Goal: Transaction & Acquisition: Purchase product/service

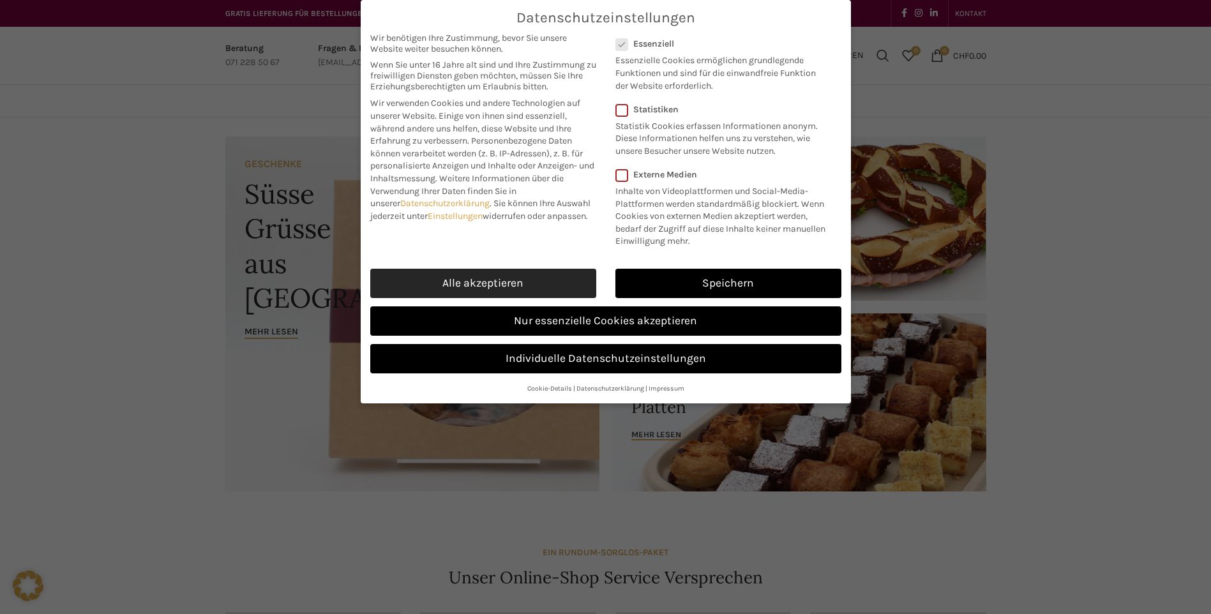
click at [477, 285] on link "Alle akzeptieren" at bounding box center [483, 283] width 226 height 29
checkbox input "true"
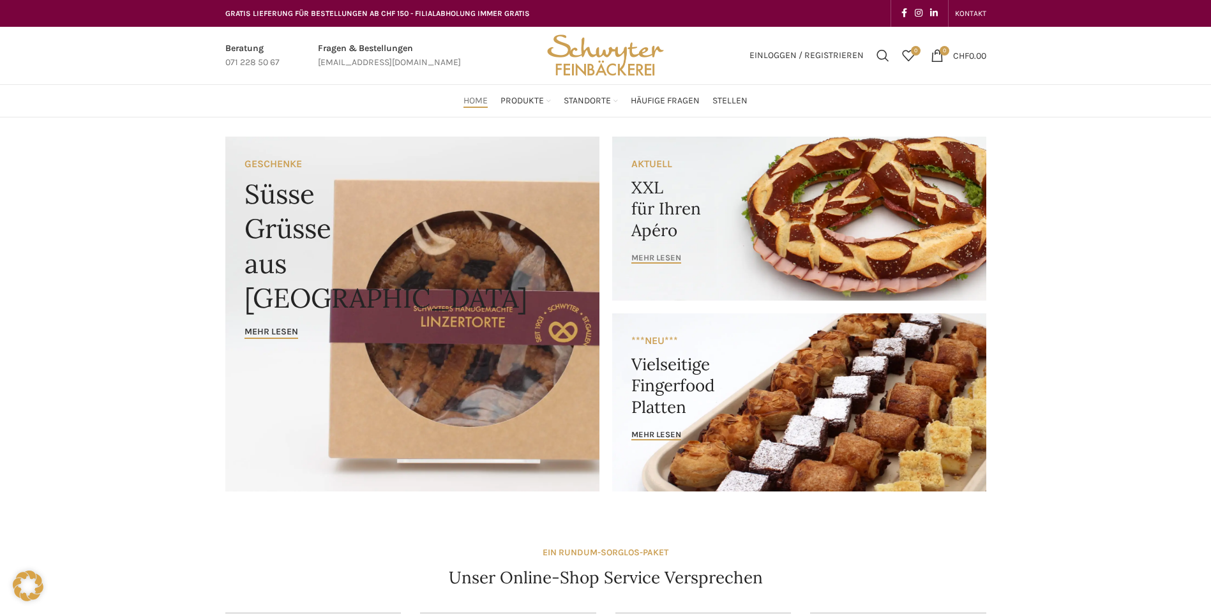
click at [638, 259] on span "mehr lesen" at bounding box center [656, 258] width 50 height 10
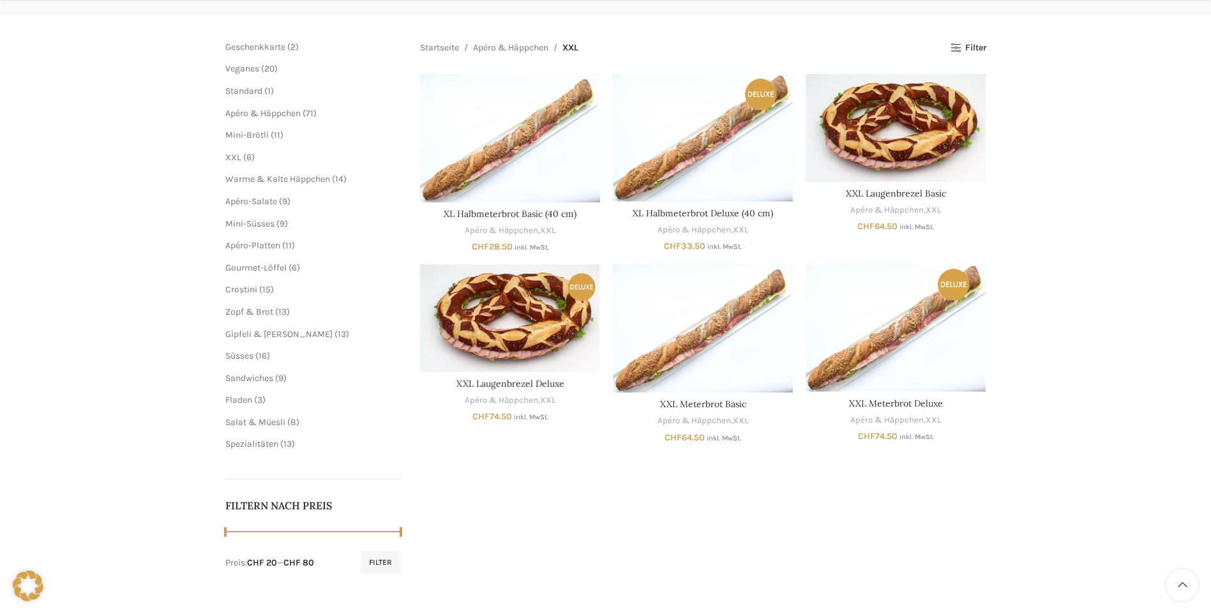
scroll to position [192, 0]
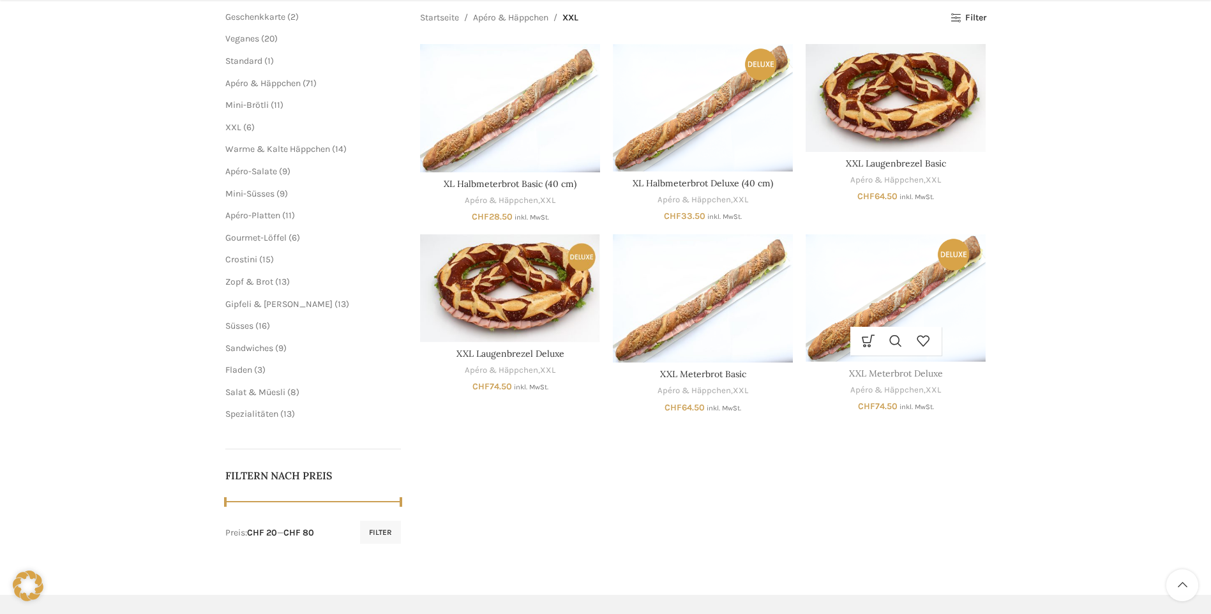
click at [892, 373] on link "XXL Meterbrot Deluxe" at bounding box center [896, 373] width 94 height 11
click at [517, 351] on link "XXL Laugenbrezel Deluxe" at bounding box center [510, 353] width 108 height 11
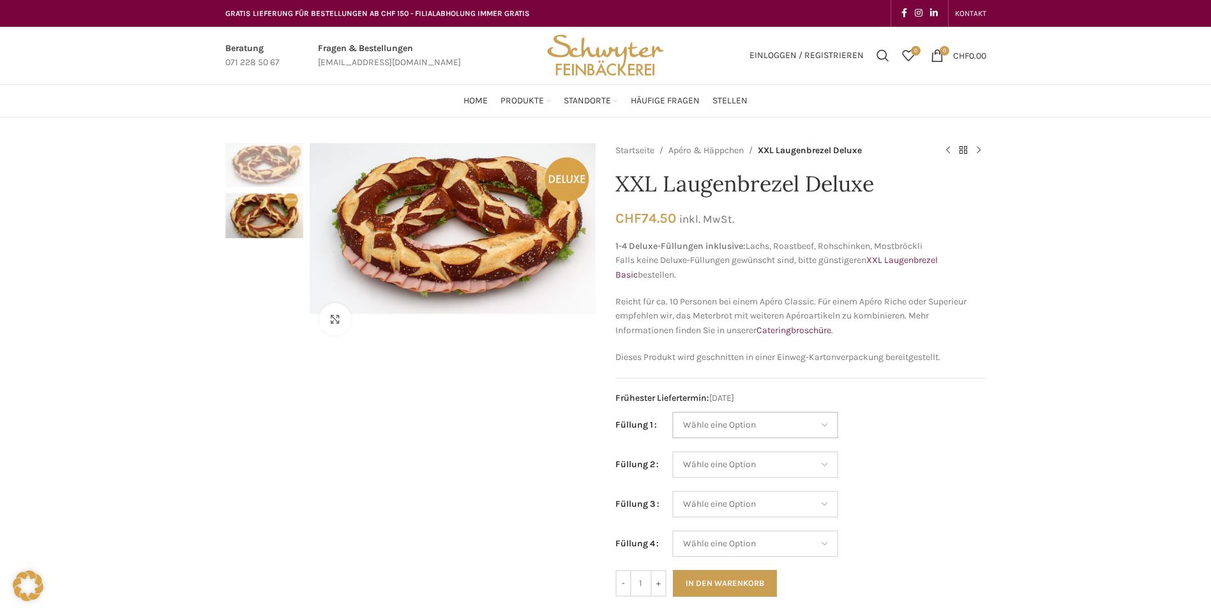
click at [821, 425] on select "Wähle eine Option Lachs (Deluxe) Roastbeef (Deluxe) Rohschinken (Deluxe) Mostbr…" at bounding box center [755, 425] width 166 height 27
click at [672, 412] on select "Wähle eine Option Lachs (Deluxe) Roastbeef (Deluxe) Rohschinken (Deluxe) Mostbr…" at bounding box center [755, 425] width 166 height 27
select select "Lachs (Deluxe)"
click at [823, 463] on select "Wähle eine Option Lachs (Deluxe) Roastbeef (Deluxe) Rohschinken (Deluxe) Mostbr…" at bounding box center [755, 464] width 166 height 27
select select "Rohschinken (Deluxe)"
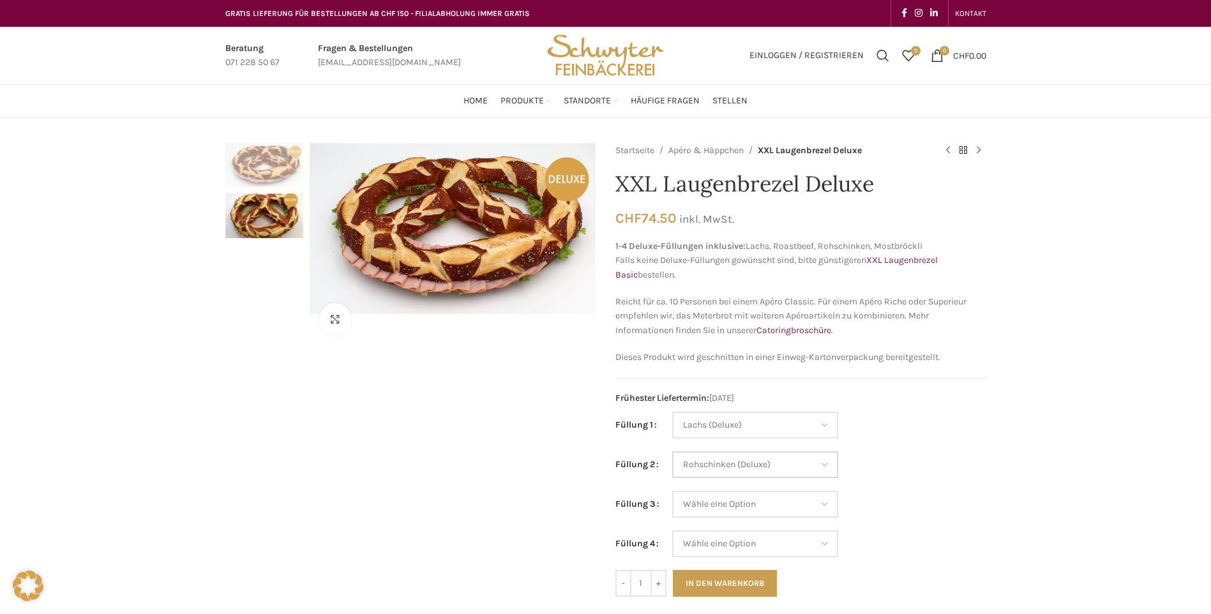
click at [672, 451] on select "Wähle eine Option Lachs (Deluxe) Roastbeef (Deluxe) Rohschinken (Deluxe) Mostbr…" at bounding box center [755, 464] width 166 height 27
select select "Lachs (Deluxe)"
select select "Rohschinken (Deluxe)"
click at [820, 504] on select "Wähle eine Option Lachs (Deluxe) Roastbeef (Deluxe) Rohschinken (Deluxe) Mostbr…" at bounding box center [755, 504] width 166 height 27
select select "Salami"
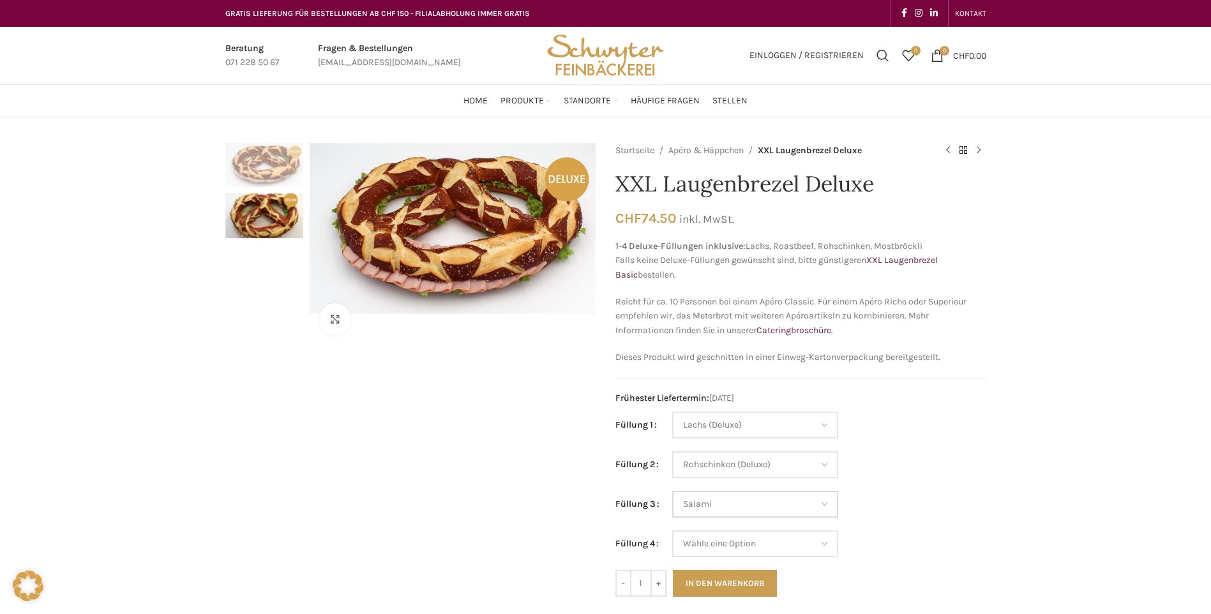
click at [672, 491] on select "Wähle eine Option Lachs (Deluxe) Roastbeef (Deluxe) Rohschinken (Deluxe) Mostbr…" at bounding box center [755, 504] width 166 height 27
select select "Lachs (Deluxe)"
select select "Rohschinken (Deluxe)"
select select "Salami"
click at [825, 546] on select "Wähle eine Option Lachs (Deluxe) Roastbeef (Deluxe) Rohschinken (Deluxe) Mostbr…" at bounding box center [755, 544] width 166 height 27
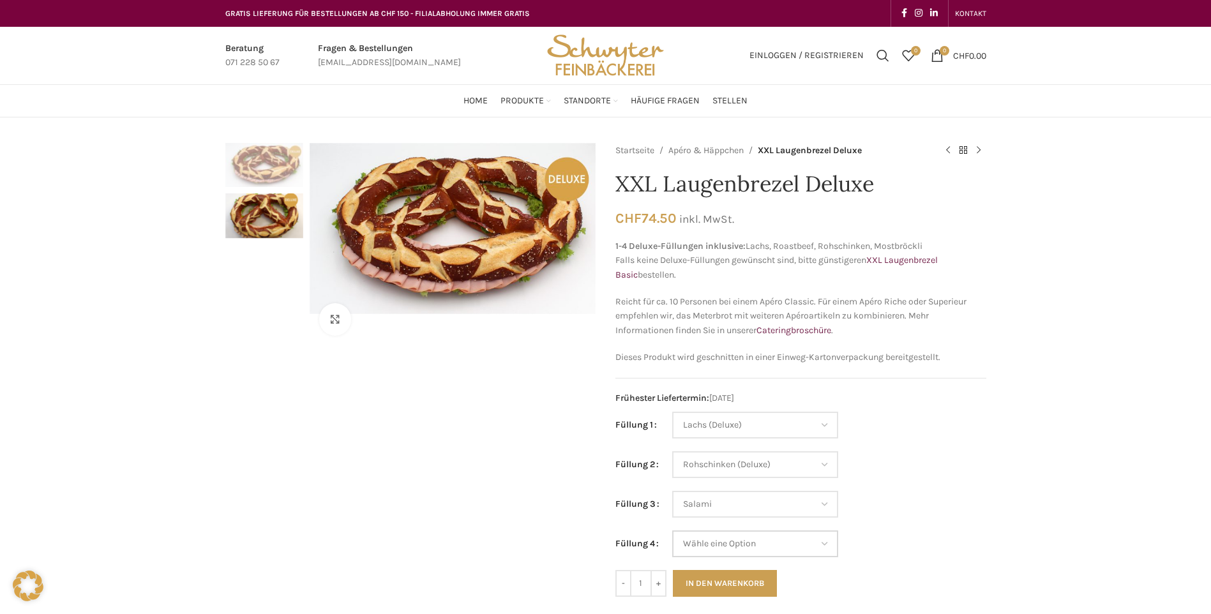
select select "Fleischkäse"
click at [672, 531] on select "Wähle eine Option Lachs (Deluxe) Roastbeef (Deluxe) Rohschinken (Deluxe) Mostbr…" at bounding box center [755, 544] width 166 height 27
select select "Lachs (Deluxe)"
select select "Rohschinken (Deluxe)"
select select "Salami"
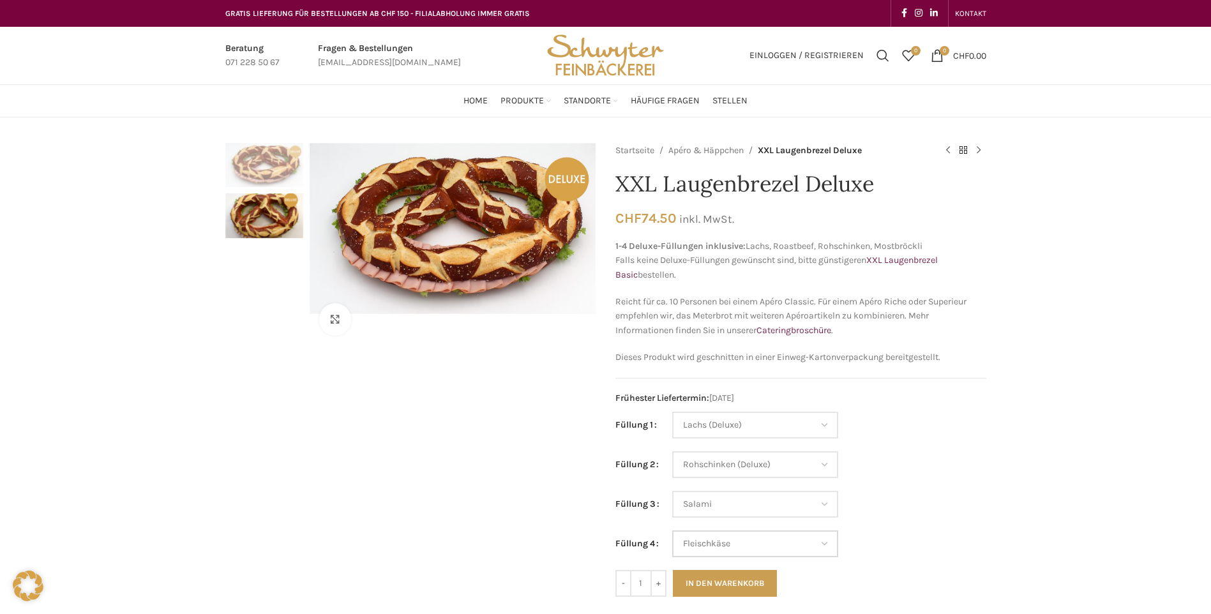
select select "Fleischkäse"
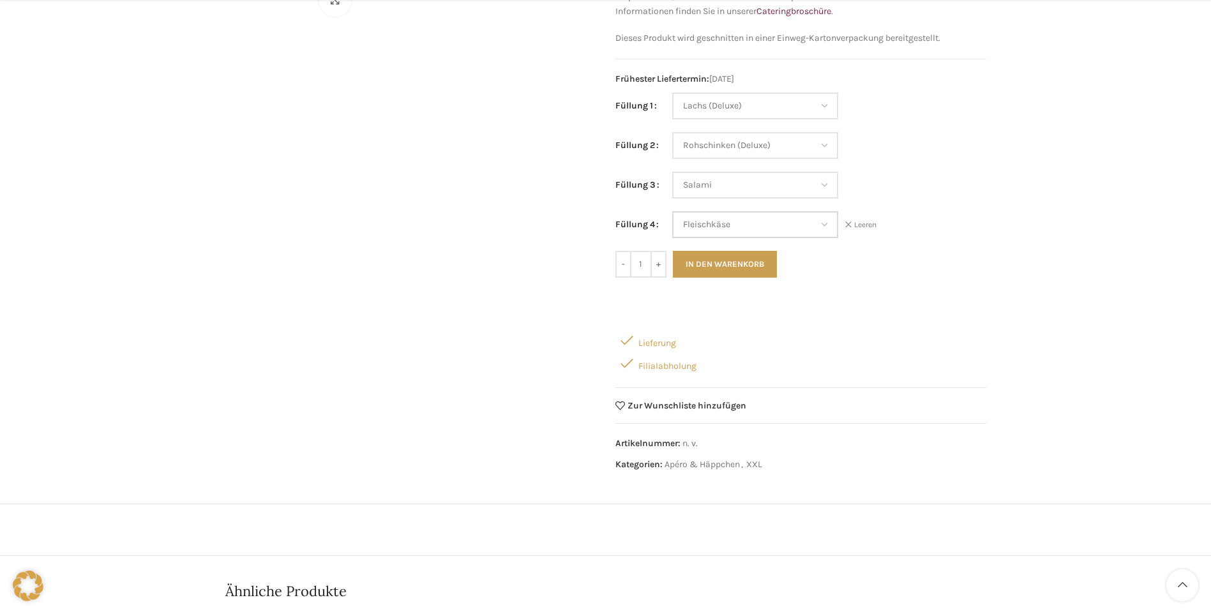
scroll to position [255, 0]
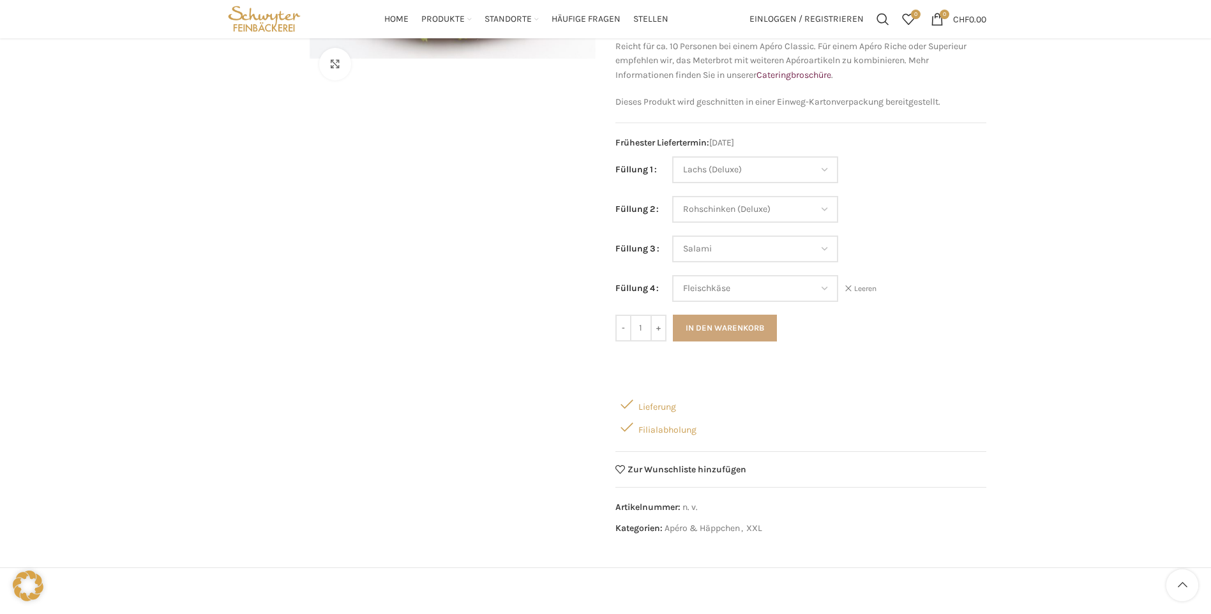
click at [728, 326] on button "In den Warenkorb" at bounding box center [725, 328] width 104 height 27
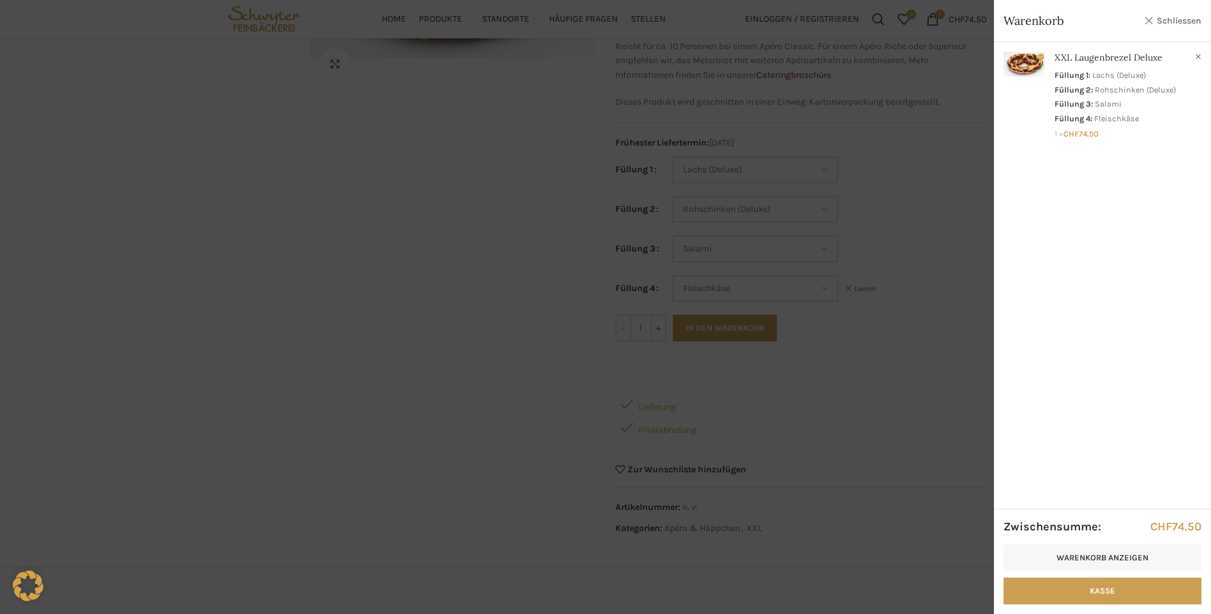
click at [1145, 20] on link "Schliessen" at bounding box center [1172, 21] width 57 height 16
